Goal: Task Accomplishment & Management: Manage account settings

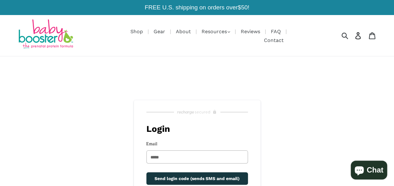
click at [357, 34] on icon at bounding box center [357, 35] width 7 height 7
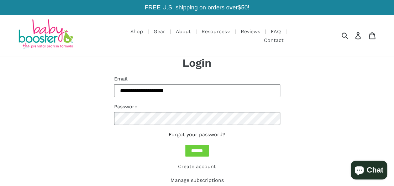
click at [190, 132] on link "Forgot your password?" at bounding box center [196, 135] width 57 height 6
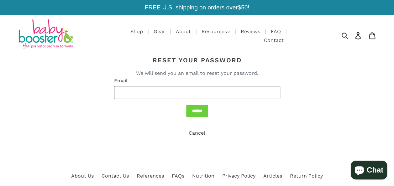
click at [358, 38] on link "Log in" at bounding box center [358, 35] width 15 height 14
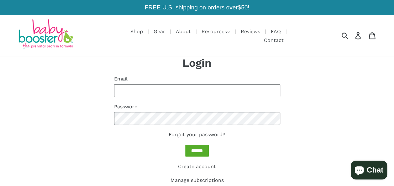
type input "**********"
click at [197, 145] on input "*******" at bounding box center [196, 151] width 23 height 12
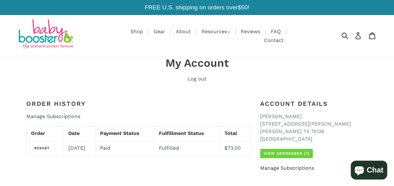
click at [269, 165] on link "Manage Subscriptions" at bounding box center [287, 168] width 54 height 6
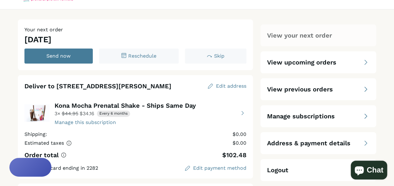
scroll to position [31, 0]
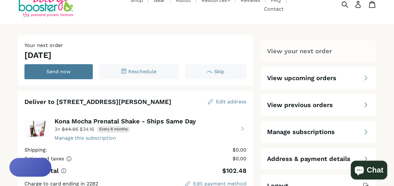
click at [343, 130] on div "Manage subscriptions" at bounding box center [318, 131] width 102 height 9
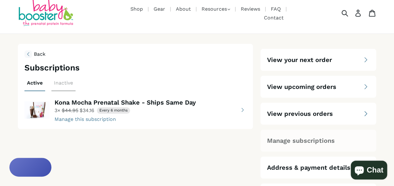
scroll to position [31, 0]
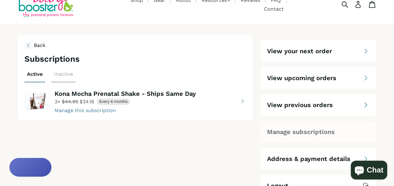
click at [99, 106] on button "view details about Kona Mocha Prenatal Shake - Ships Same Day 3 × $34.16 Every …" at bounding box center [135, 101] width 222 height 25
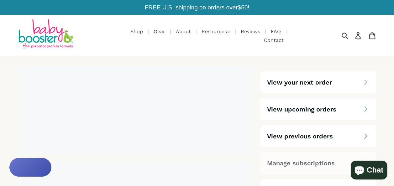
select select "*****"
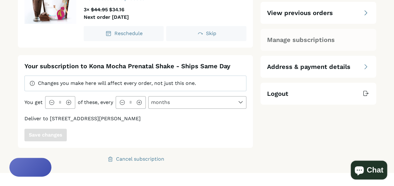
scroll to position [125, 0]
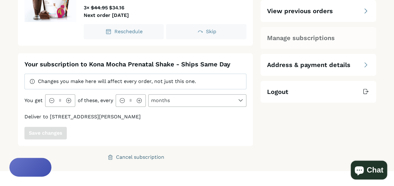
click at [153, 155] on div "Cancel subscription" at bounding box center [140, 157] width 48 height 5
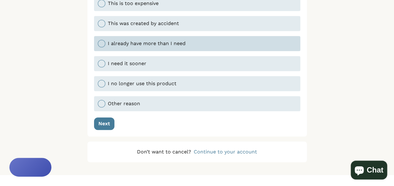
scroll to position [157, 0]
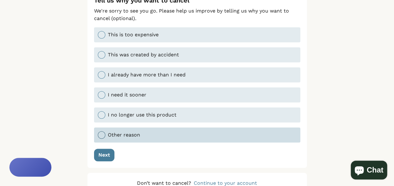
click at [98, 131] on div at bounding box center [102, 135] width 8 height 8
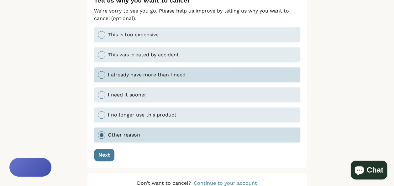
click at [104, 71] on div at bounding box center [102, 75] width 8 height 8
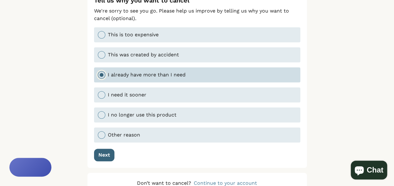
click at [108, 152] on div "Next" at bounding box center [104, 154] width 12 height 5
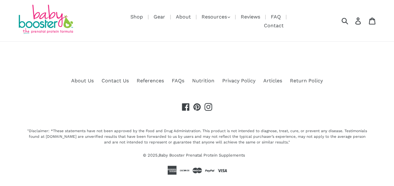
click at [38, 17] on img at bounding box center [45, 20] width 56 height 30
